Goal: Transaction & Acquisition: Purchase product/service

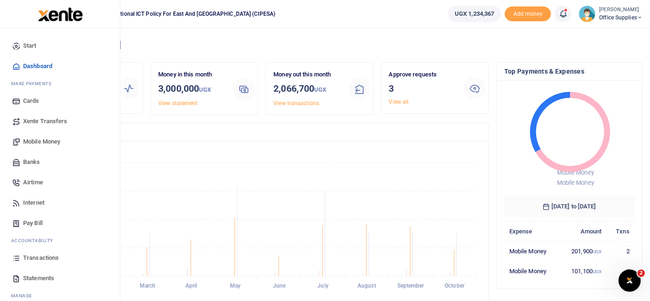
click at [43, 140] on span "Mobile Money" at bounding box center [41, 141] width 37 height 9
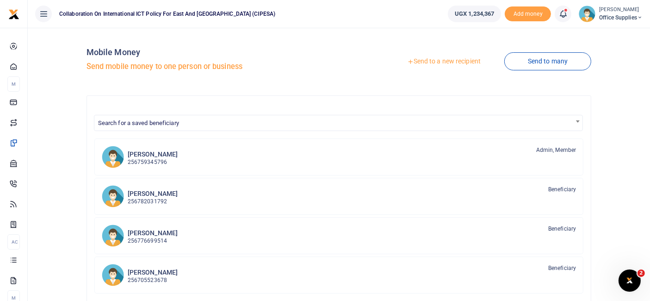
click at [454, 60] on link "Send to a new recipient" at bounding box center [444, 61] width 121 height 17
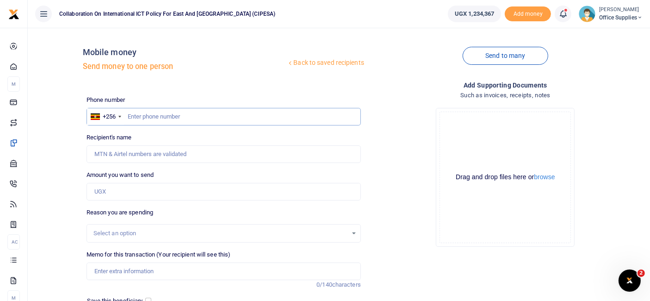
click at [151, 114] on input "text" at bounding box center [224, 117] width 274 height 18
type input "0751110019"
type input "Kimalanku Ssempala"
type input "0751110019"
click at [137, 190] on input "Amount you want to send" at bounding box center [224, 192] width 274 height 18
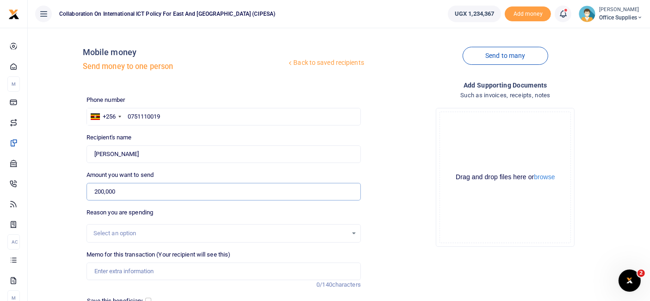
scroll to position [99, 0]
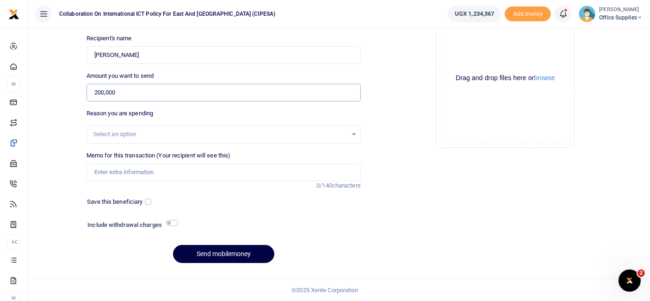
type input "200,000"
click at [346, 131] on div "Select an option" at bounding box center [220, 134] width 254 height 9
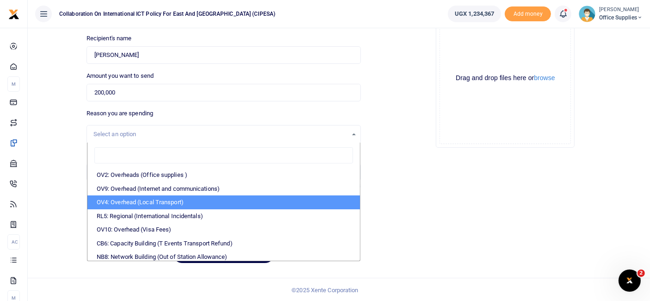
click at [196, 203] on li "OV4: Overhead (Local Transport)" at bounding box center [223, 202] width 273 height 14
select select "75"
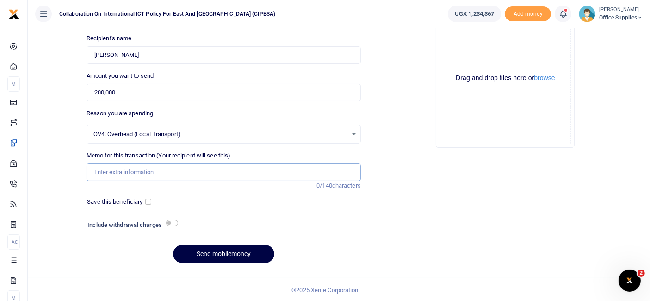
click at [143, 169] on input "Memo for this transaction (Your recipient will see this)" at bounding box center [224, 172] width 274 height 18
type input "Fuel Top up"
click at [147, 201] on input "checkbox" at bounding box center [148, 201] width 6 height 6
checkbox input "true"
click at [230, 254] on button "Send mobilemoney" at bounding box center [223, 254] width 101 height 18
